Goal: Information Seeking & Learning: Check status

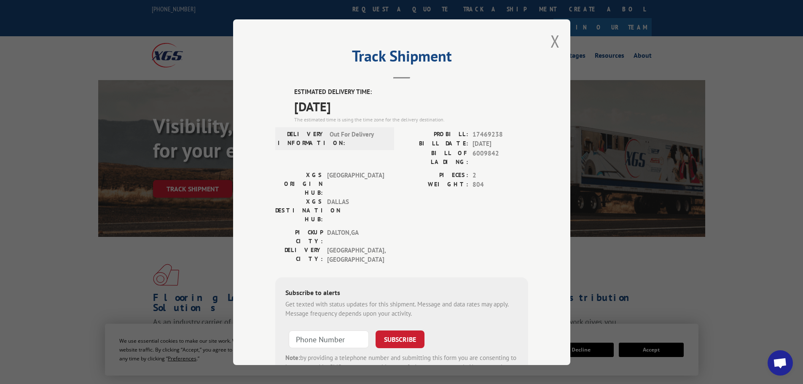
scroll to position [7, 0]
click at [551, 41] on button "Close modal" at bounding box center [555, 41] width 9 height 22
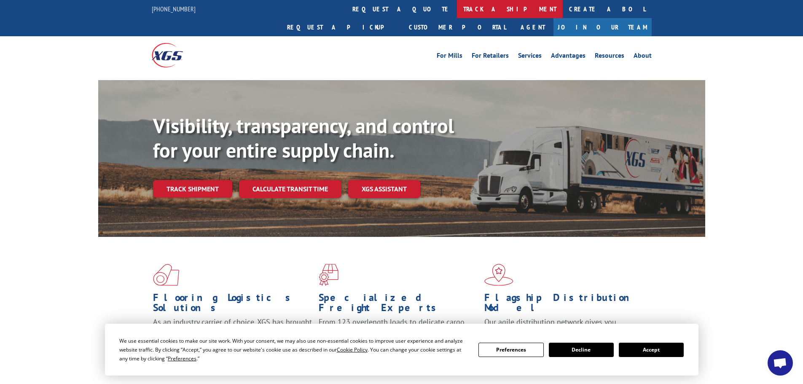
click at [457, 11] on link "track a shipment" at bounding box center [510, 9] width 106 height 18
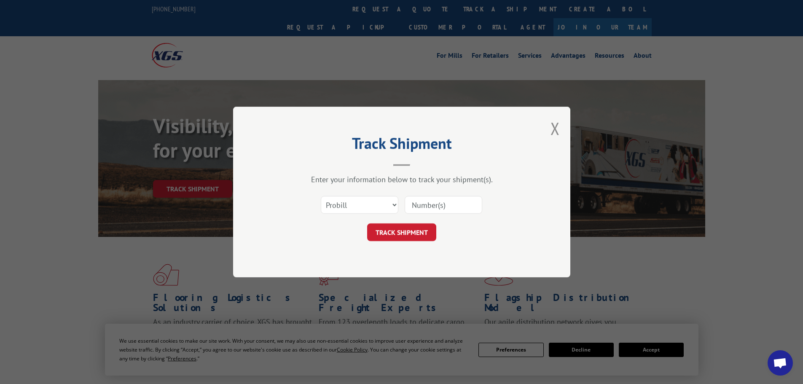
click at [433, 207] on input at bounding box center [444, 205] width 78 height 18
paste input "17469238"
type input "17469238"
click at [424, 226] on button "TRACK SHIPMENT" at bounding box center [401, 232] width 69 height 18
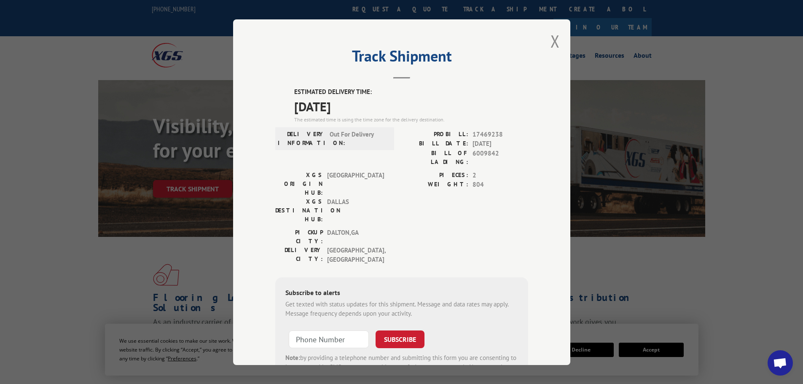
click at [547, 43] on div "Track Shipment ESTIMATED DELIVERY TIME: [DATE] The estimated time is using the …" at bounding box center [401, 192] width 337 height 346
click at [551, 44] on button "Close modal" at bounding box center [555, 41] width 9 height 22
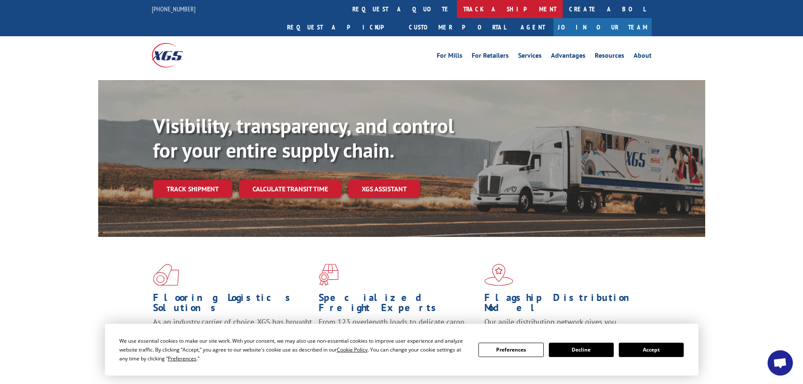
click at [457, 12] on link "track a shipment" at bounding box center [510, 9] width 106 height 18
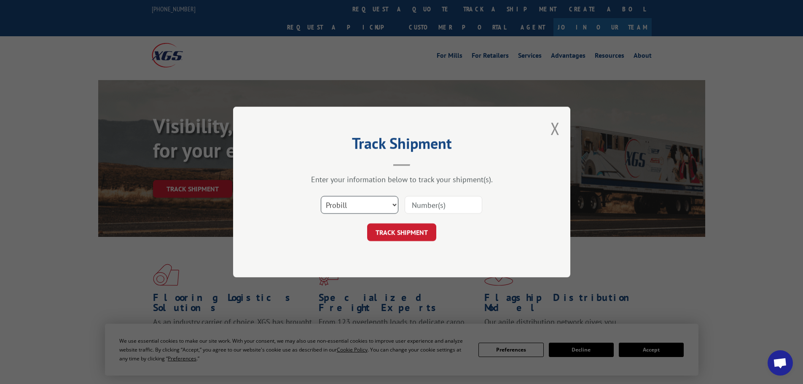
click at [359, 198] on select "Select category... Probill BOL PO" at bounding box center [360, 205] width 78 height 18
click at [356, 208] on select "Select category... Probill BOL PO" at bounding box center [360, 205] width 78 height 18
click at [351, 206] on select "Select category... Probill BOL PO" at bounding box center [360, 205] width 78 height 18
select select "po"
click at [321, 196] on select "Select category... Probill BOL PO" at bounding box center [360, 205] width 78 height 18
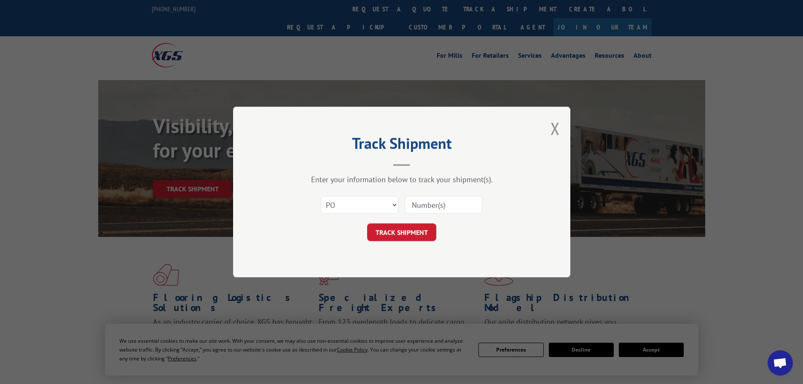
click at [430, 205] on input at bounding box center [444, 205] width 78 height 18
type input "62530983"
click at [367, 223] on button "TRACK SHIPMENT" at bounding box center [401, 232] width 69 height 18
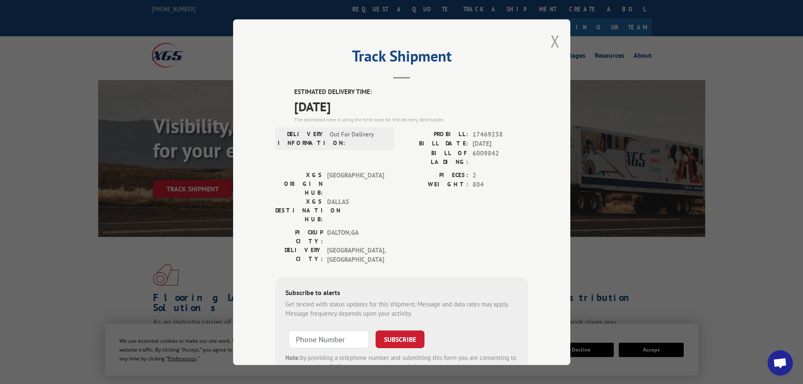
click at [551, 38] on button "Close modal" at bounding box center [555, 41] width 9 height 22
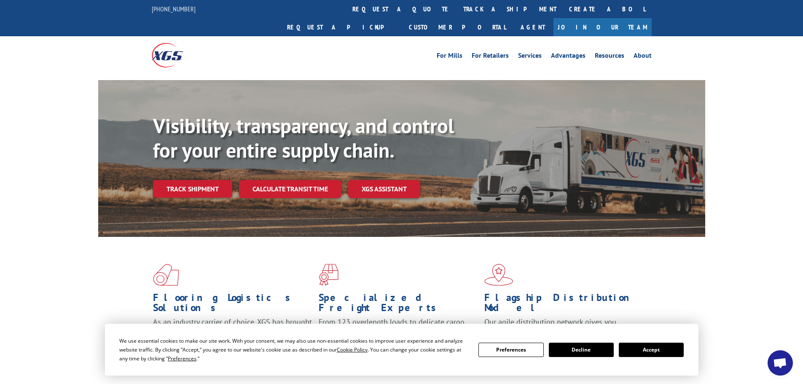
click at [457, 6] on link "track a shipment" at bounding box center [510, 9] width 106 height 18
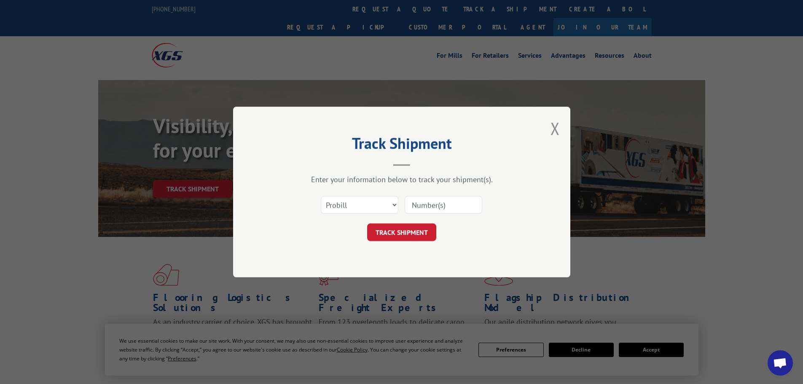
paste input "449429"
type input "449429"
click at [377, 200] on select "Select category... Probill BOL PO" at bounding box center [360, 205] width 78 height 18
select select "bol"
click at [321, 196] on select "Select category... Probill BOL PO" at bounding box center [360, 205] width 78 height 18
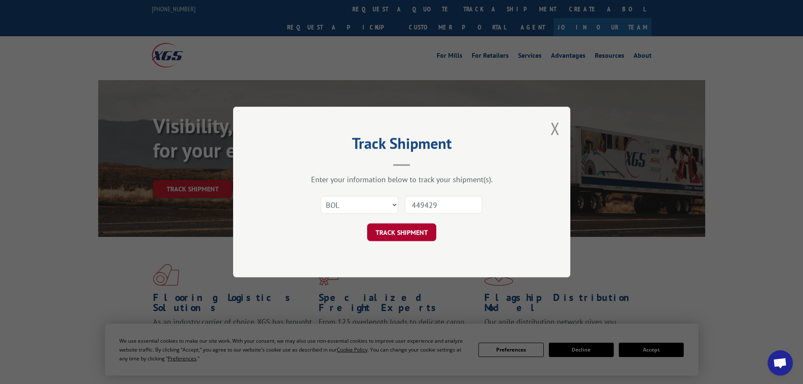
click at [403, 235] on button "TRACK SHIPMENT" at bounding box center [401, 232] width 69 height 18
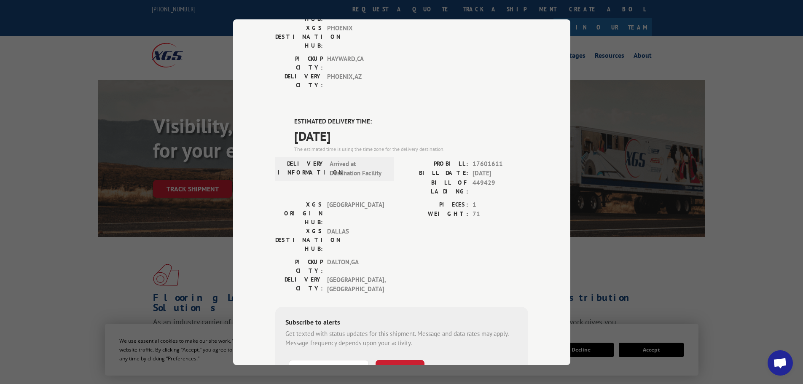
scroll to position [172, 0]
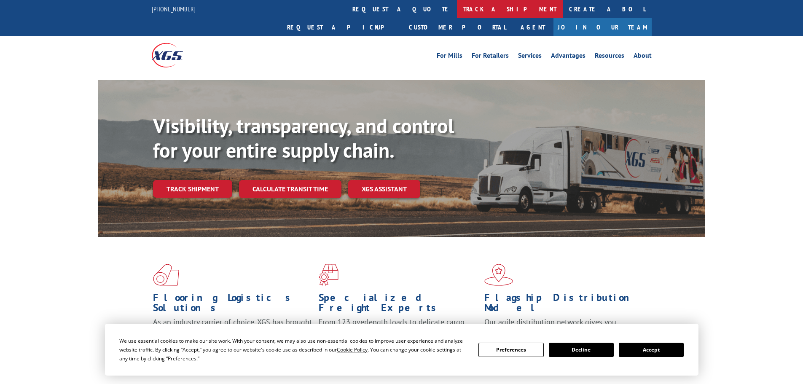
click at [457, 9] on link "track a shipment" at bounding box center [510, 9] width 106 height 18
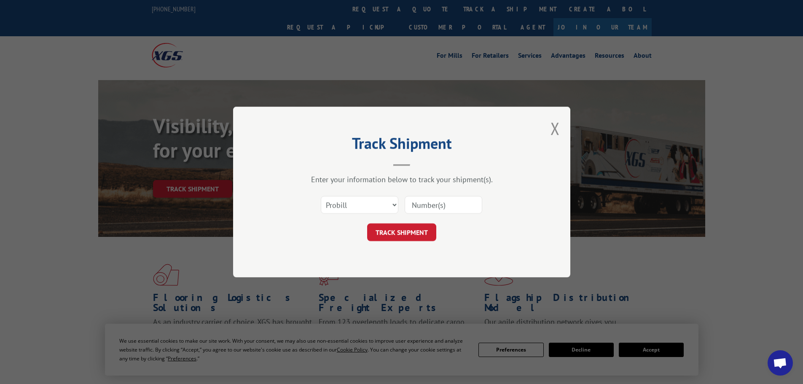
paste input "14614266"
type input "14614266"
click at [420, 230] on button "TRACK SHIPMENT" at bounding box center [401, 232] width 69 height 18
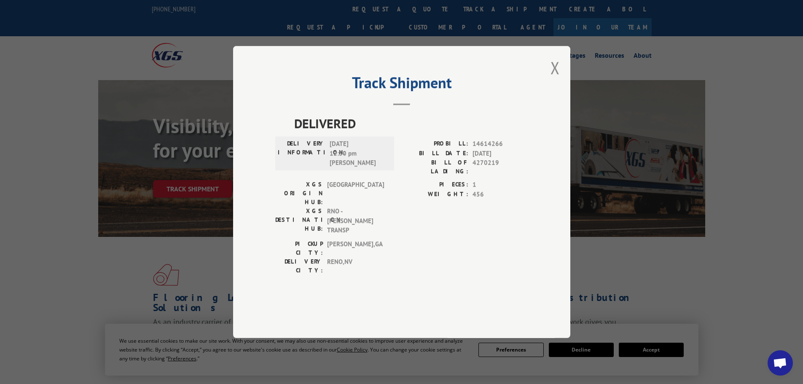
click at [561, 91] on div "Track Shipment DELIVERED DELIVERY INFORMATION: 06/01/2023 12:30 pm CONNIE PROBI…" at bounding box center [401, 192] width 337 height 292
click at [548, 94] on div "Track Shipment DELIVERED DELIVERY INFORMATION: 06/01/2023 12:30 pm CONNIE PROBI…" at bounding box center [401, 192] width 337 height 292
click at [558, 79] on button "Close modal" at bounding box center [555, 67] width 9 height 22
